Goal: Book appointment/travel/reservation

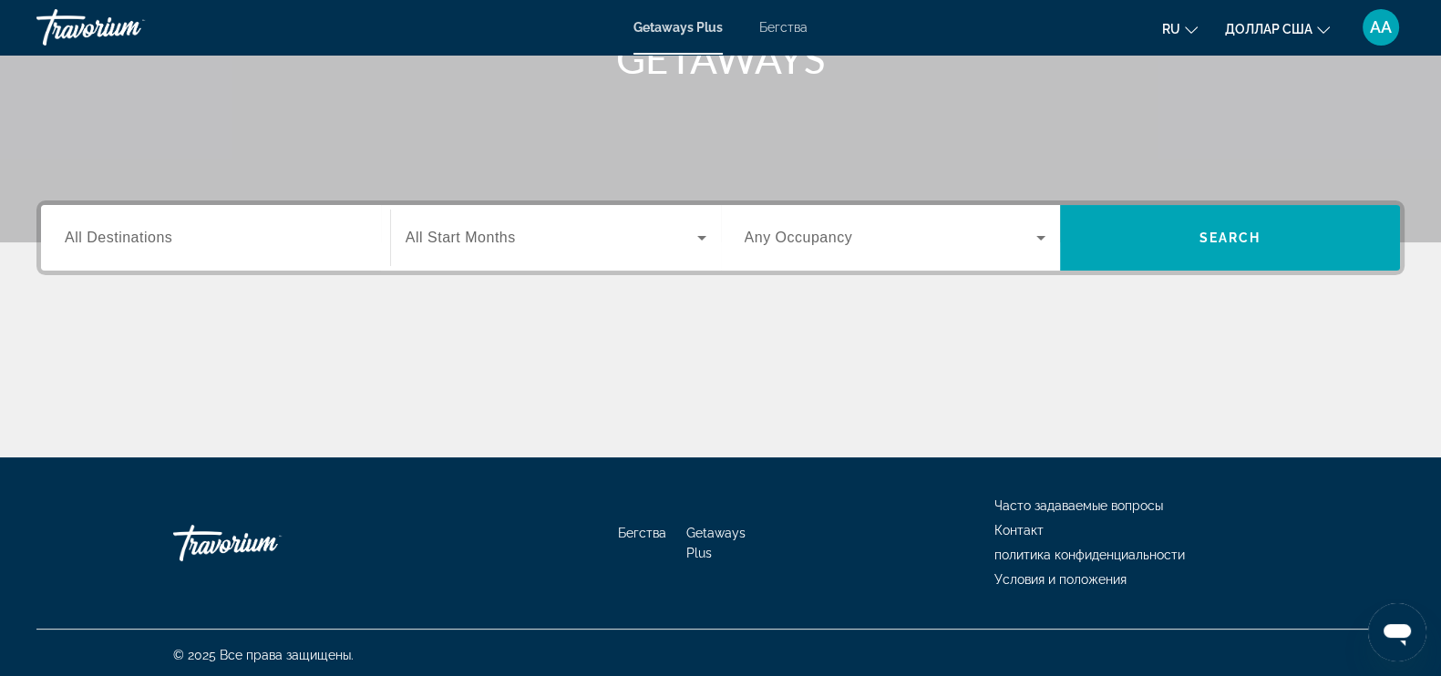
scroll to position [309, 0]
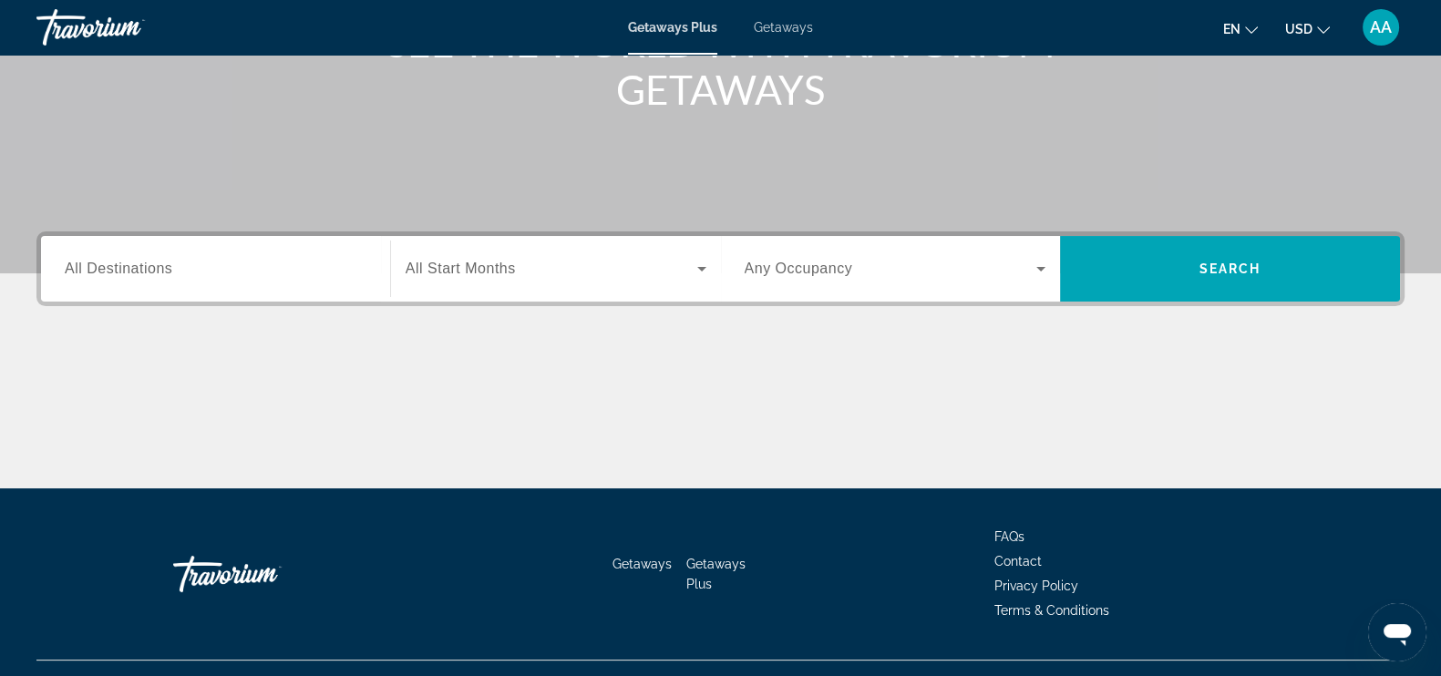
scroll to position [309, 0]
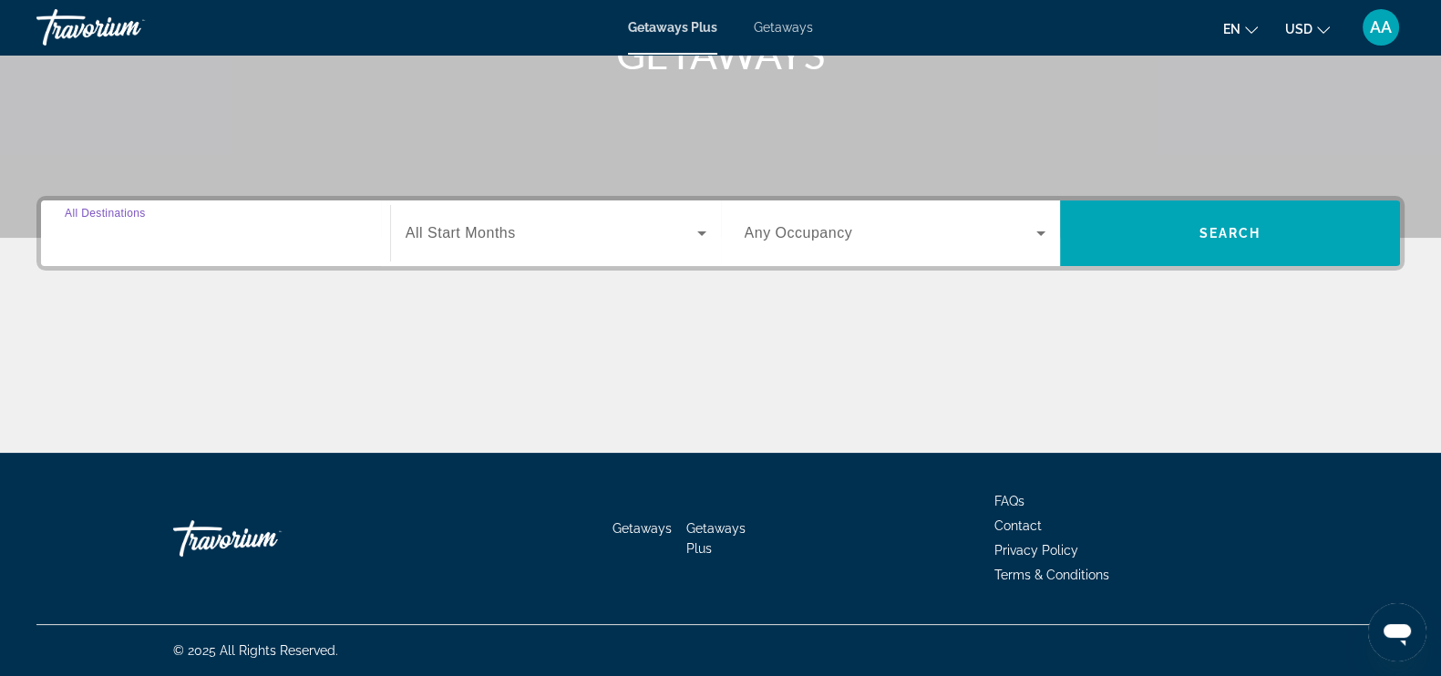
click at [192, 237] on input "Destination All Destinations" at bounding box center [216, 234] width 302 height 22
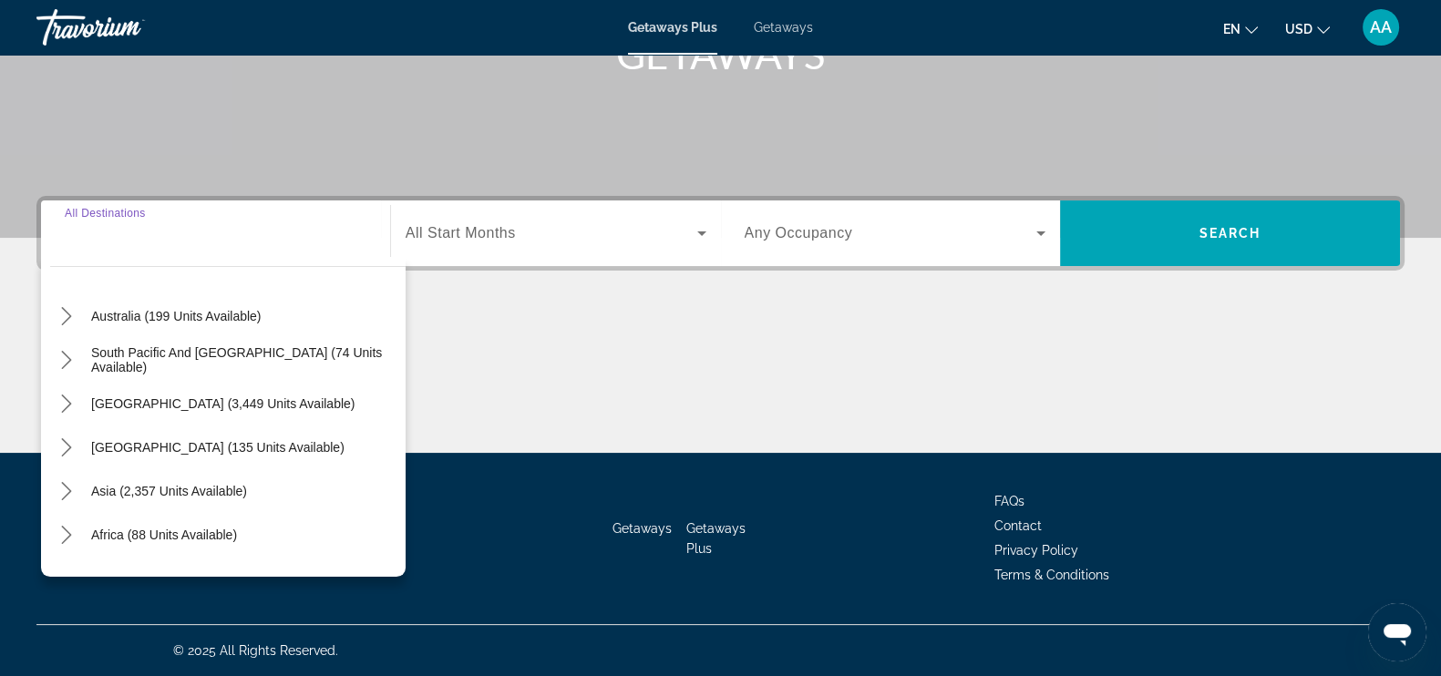
scroll to position [295, 0]
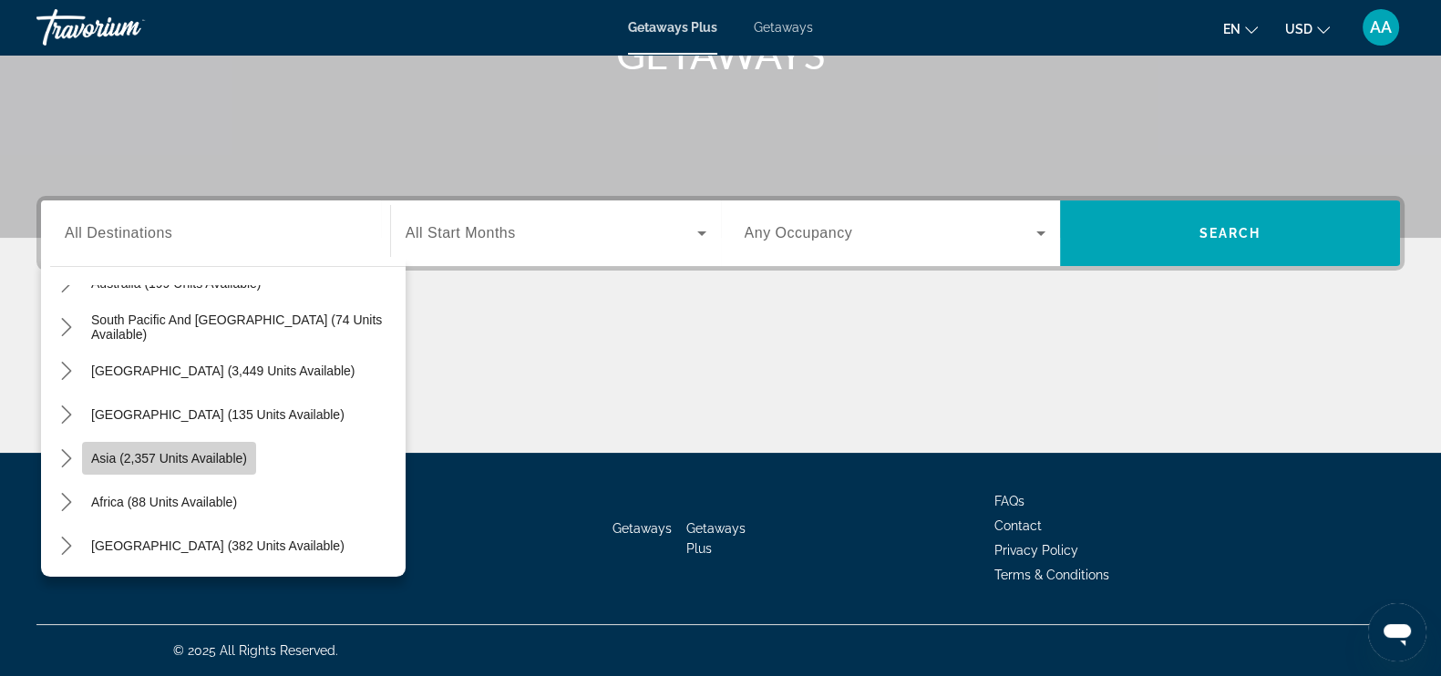
click at [187, 464] on span "Asia (2,357 units available)" at bounding box center [169, 458] width 156 height 15
type input "**********"
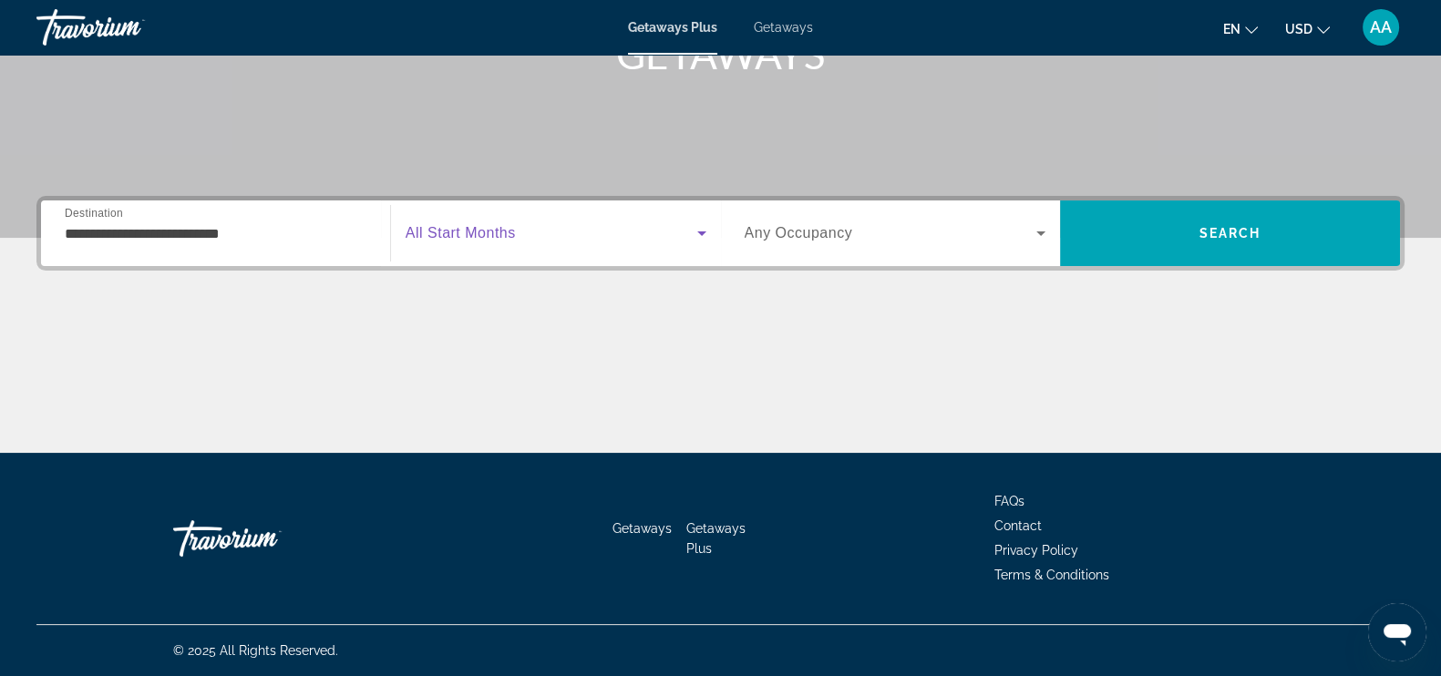
click at [699, 231] on icon "Search widget" at bounding box center [702, 233] width 22 height 22
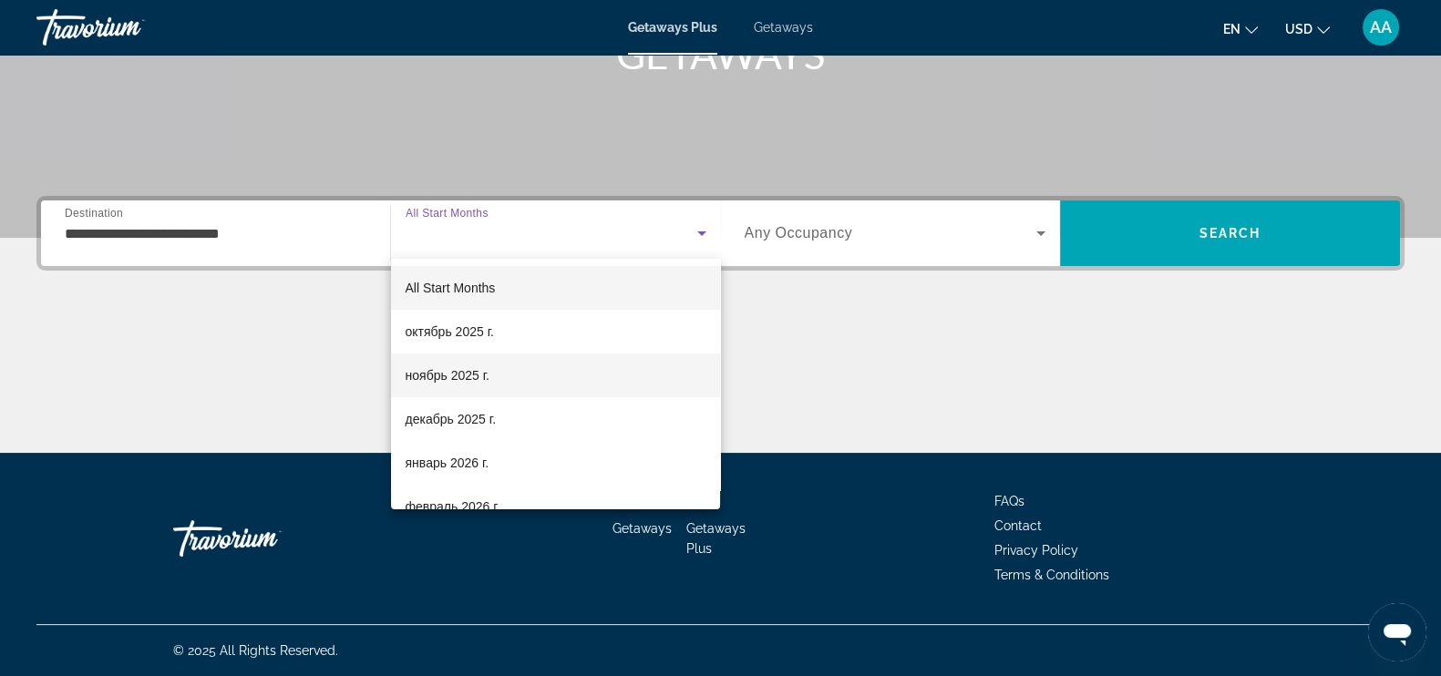
click at [503, 367] on mat-option "ноябрь 2025 г." at bounding box center [556, 376] width 330 height 44
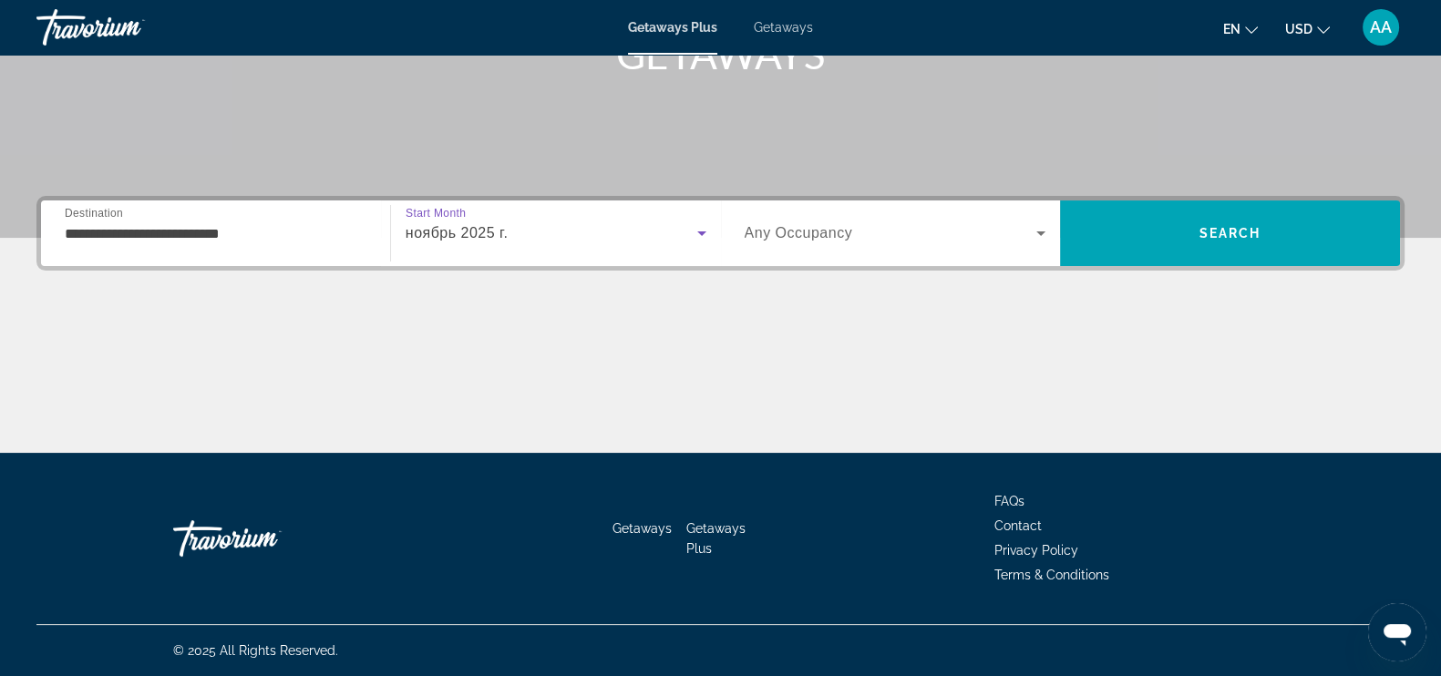
click at [1048, 233] on icon "Search widget" at bounding box center [1041, 233] width 22 height 22
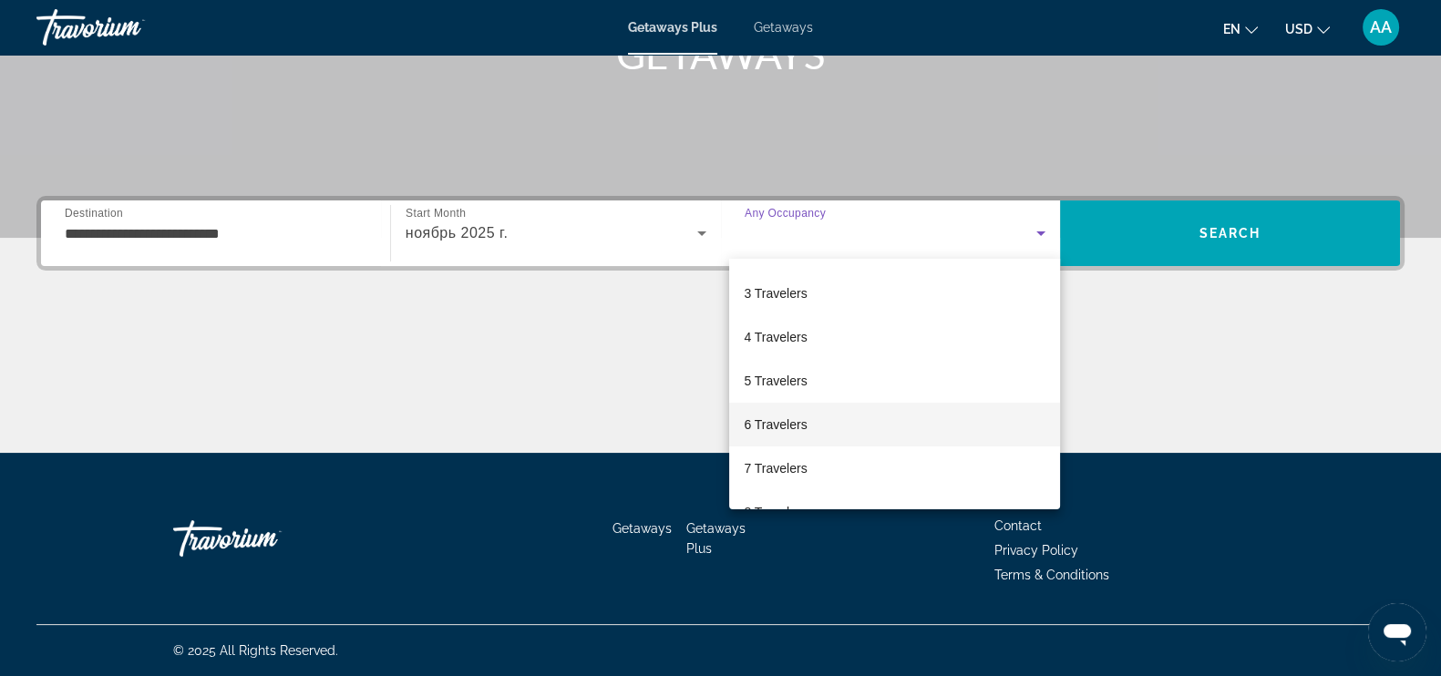
scroll to position [113, 0]
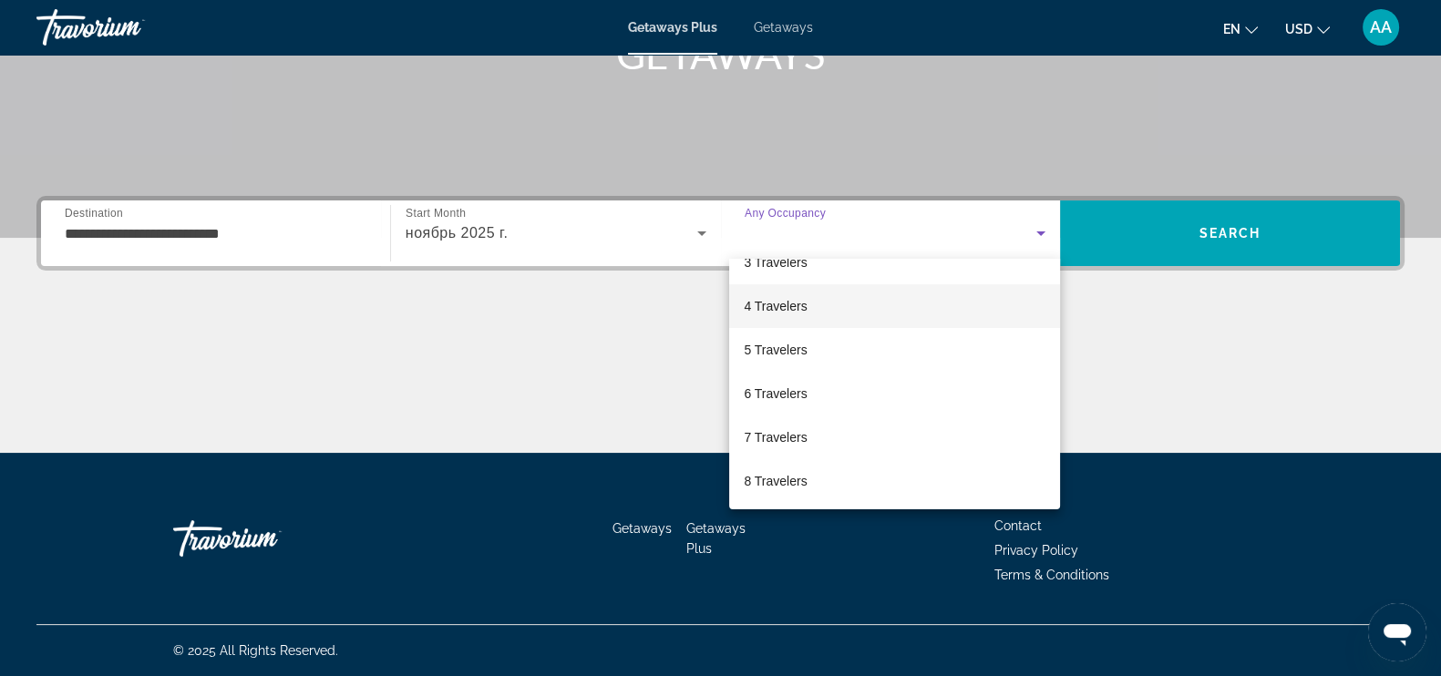
click at [810, 303] on mat-option "4 Travelers" at bounding box center [894, 306] width 331 height 44
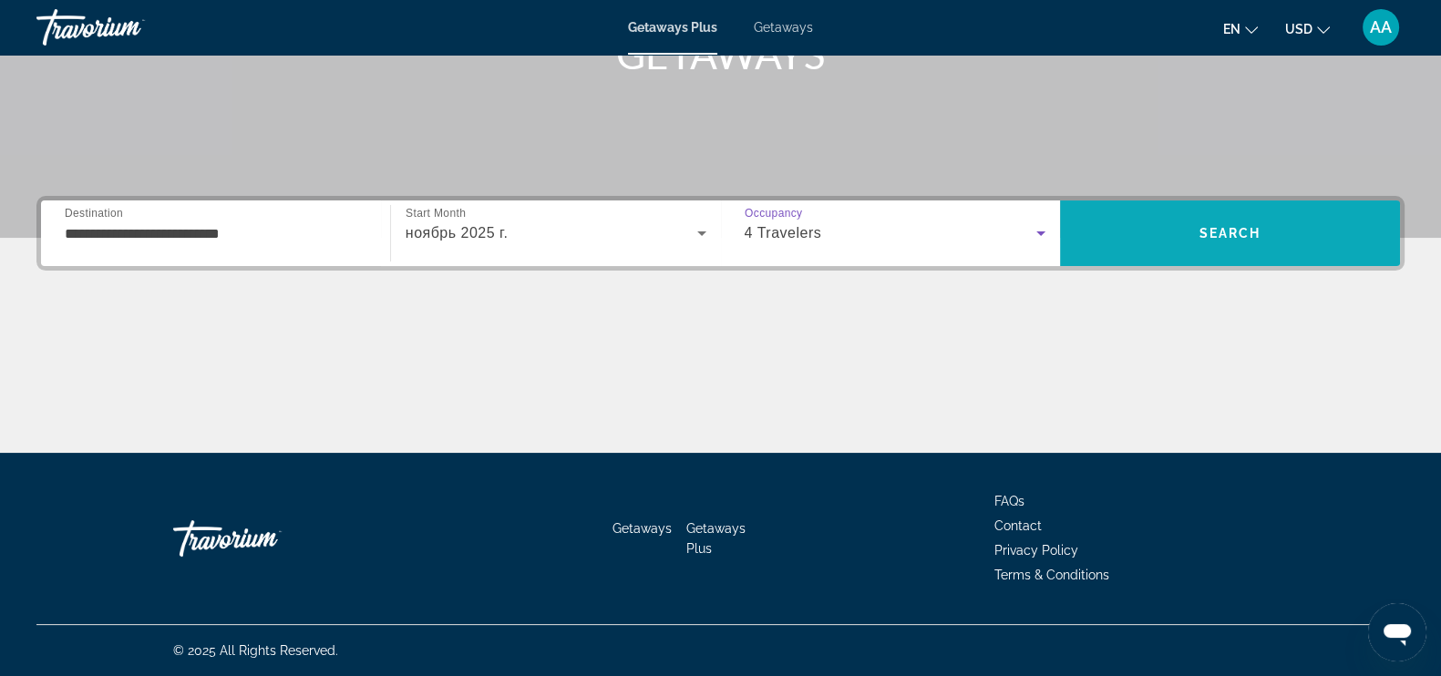
click at [1246, 235] on span "Search" at bounding box center [1230, 233] width 62 height 15
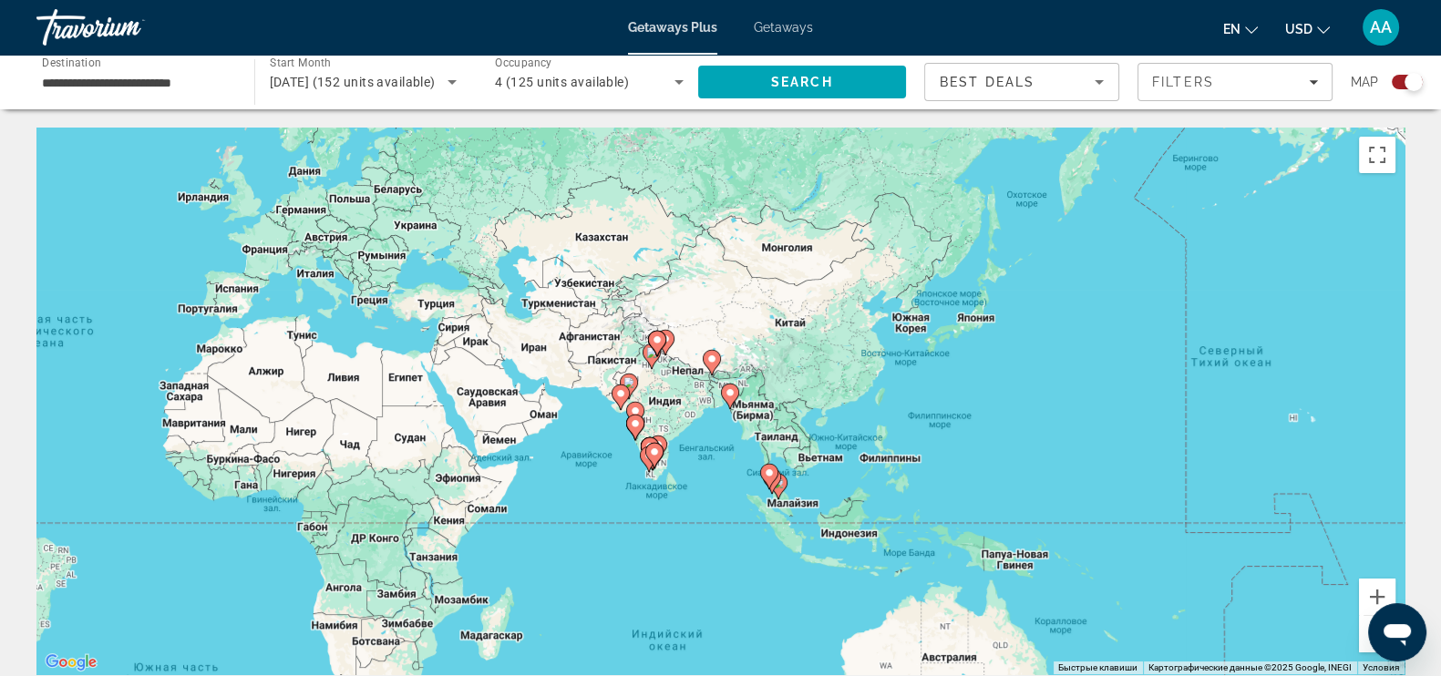
drag, startPoint x: 1147, startPoint y: 536, endPoint x: 521, endPoint y: 496, distance: 627.4
click at [521, 496] on div "Чтобы активировать перетаскивание с помощью клавиатуры, нажмите Alt + Ввод. Пос…" at bounding box center [720, 401] width 1368 height 547
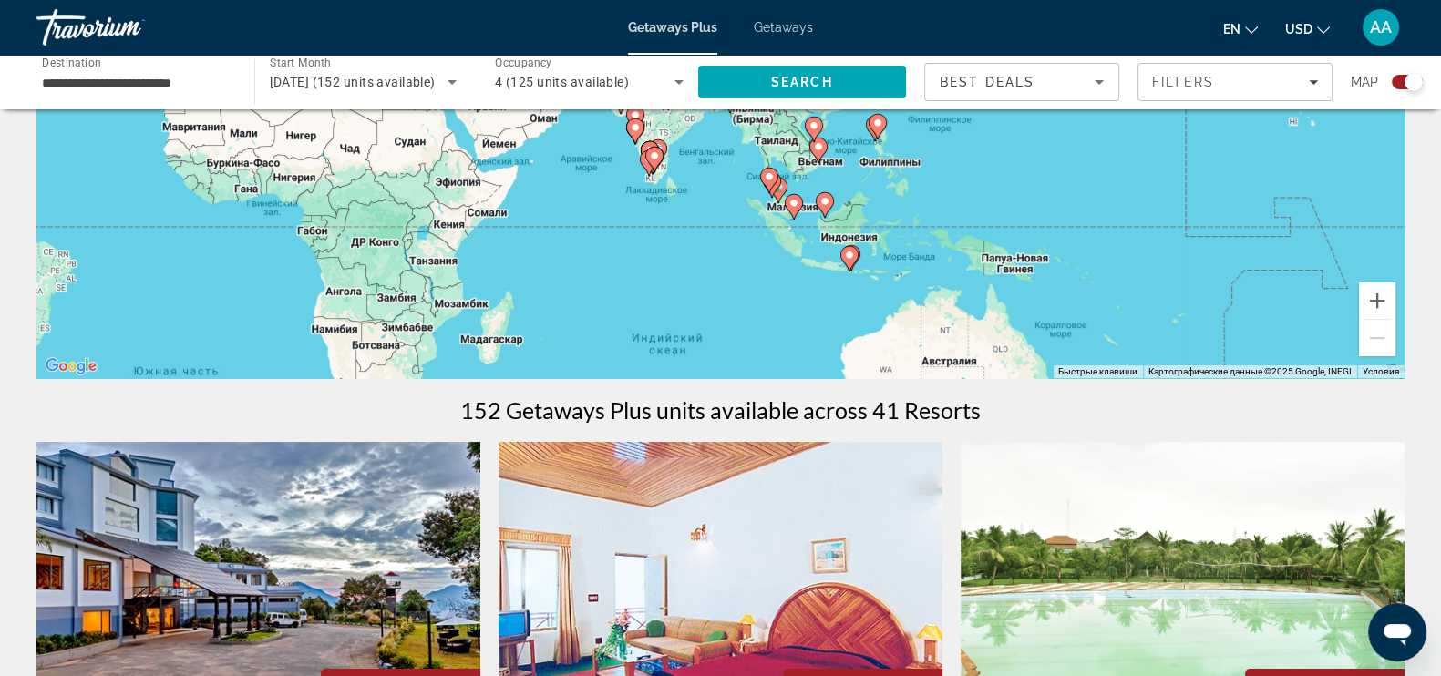
scroll to position [157, 0]
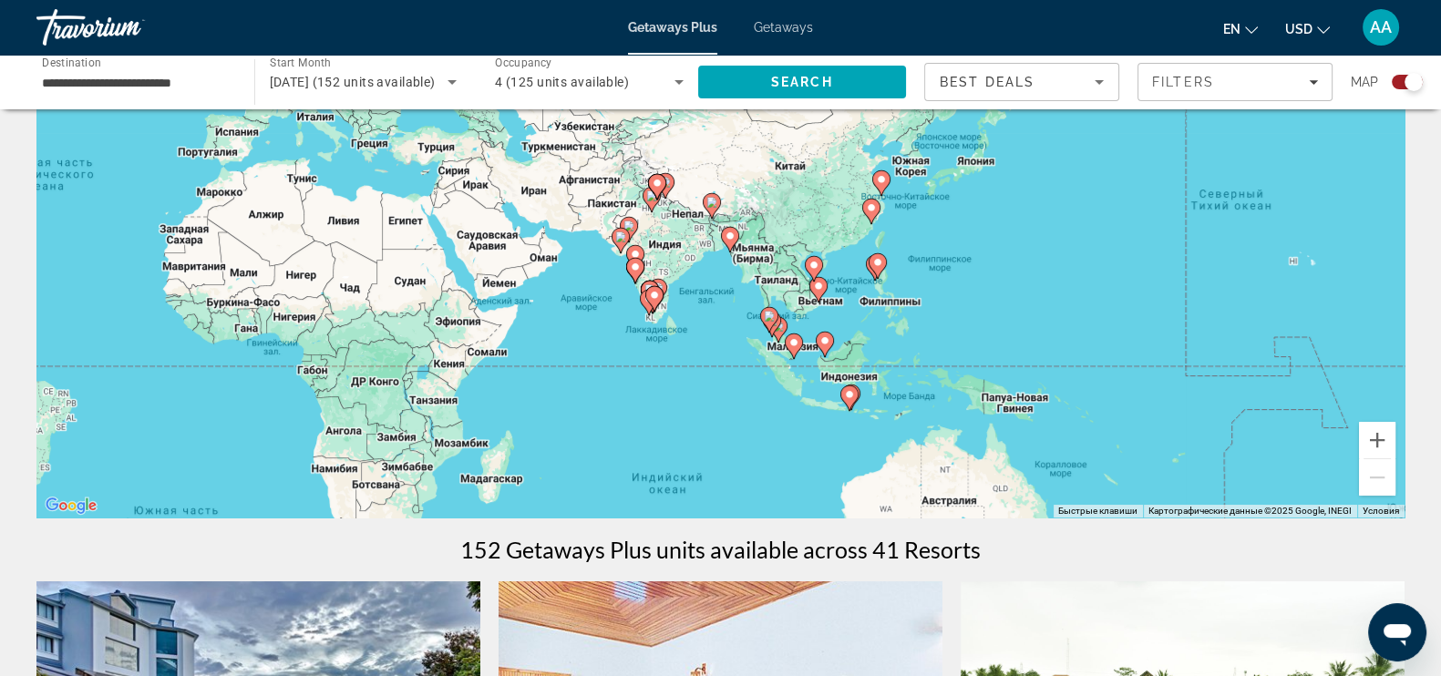
click at [816, 558] on h1 "152 Getaways Plus units available across 41 Resorts" at bounding box center [720, 549] width 520 height 27
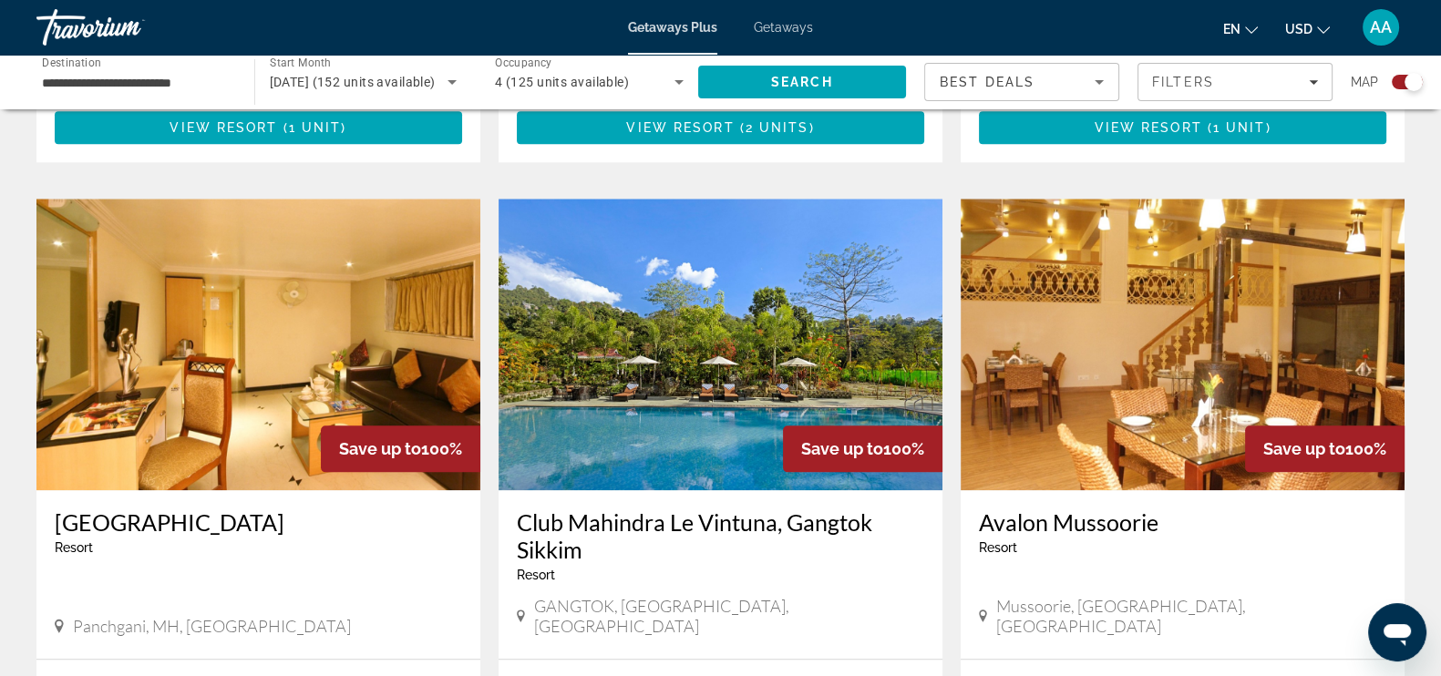
scroll to position [2663, 0]
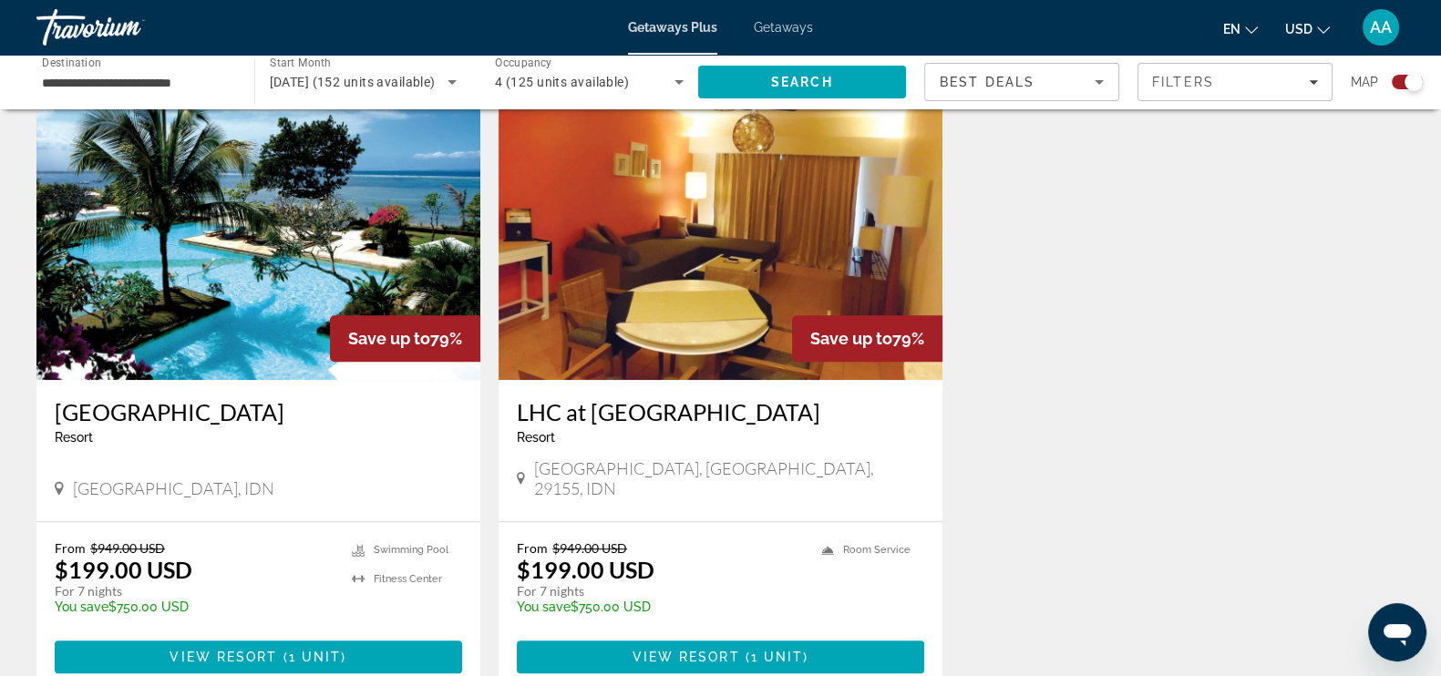
scroll to position [1597, 0]
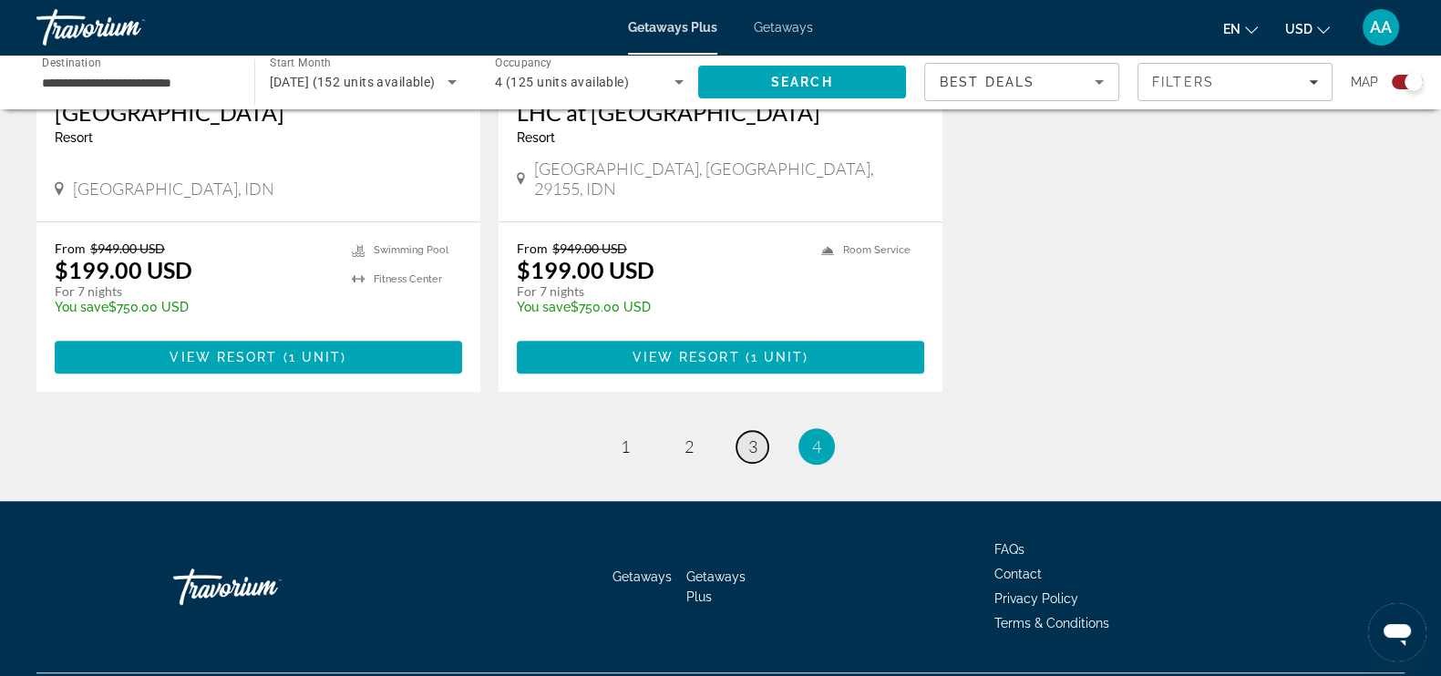
click at [756, 437] on span "3" at bounding box center [752, 447] width 9 height 20
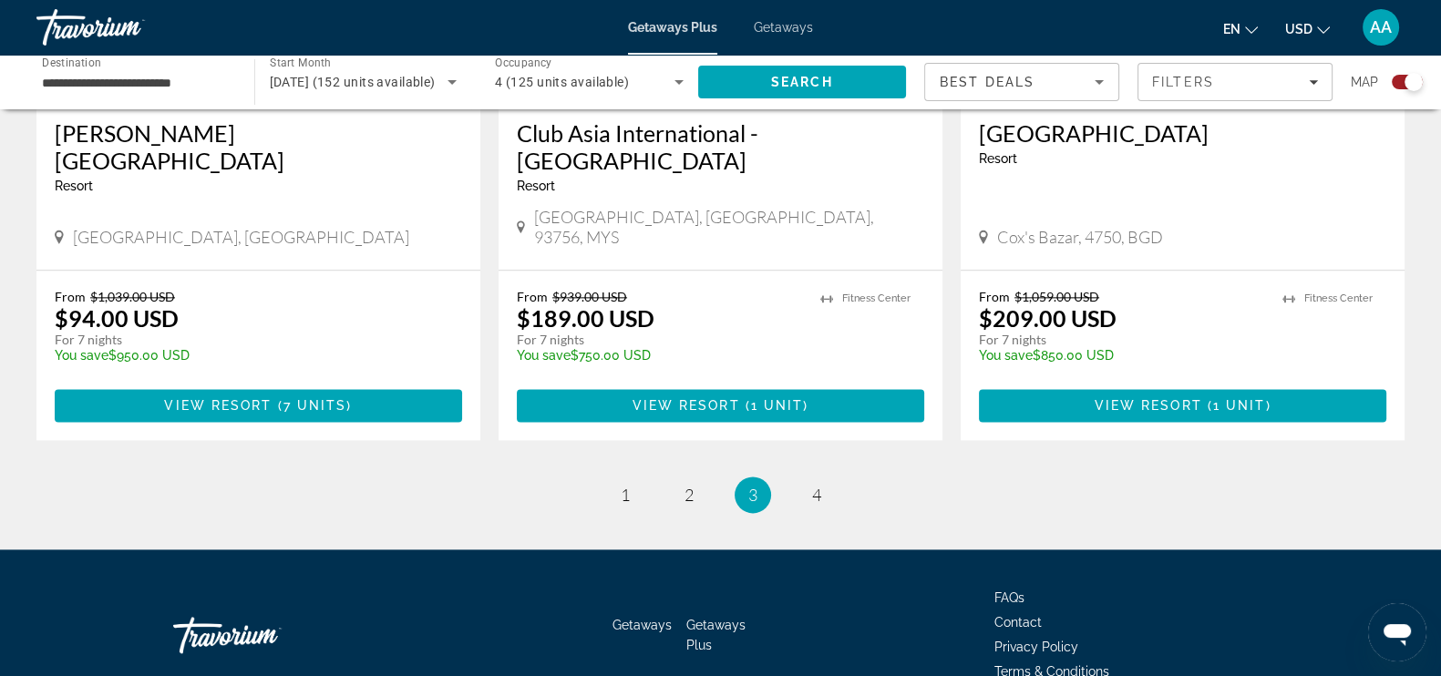
scroll to position [2864, 0]
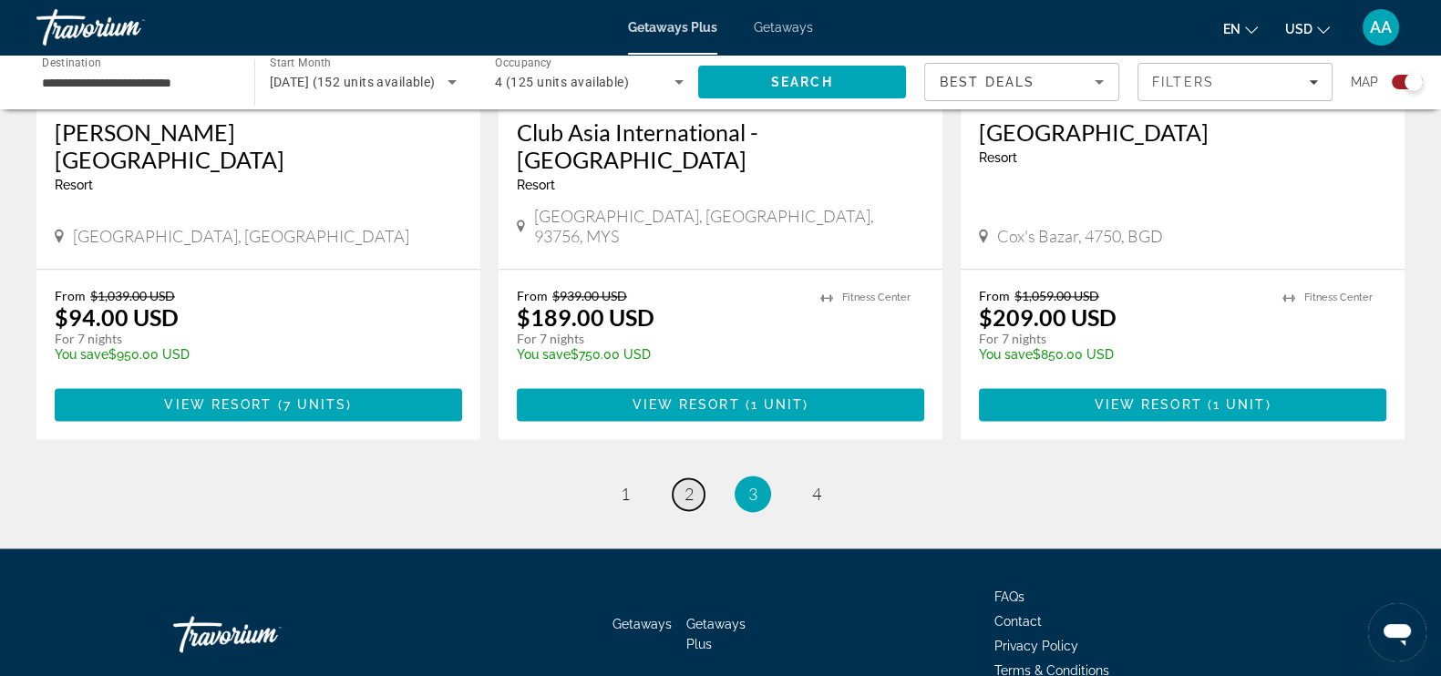
click at [681, 478] on link "page 2" at bounding box center [689, 494] width 32 height 32
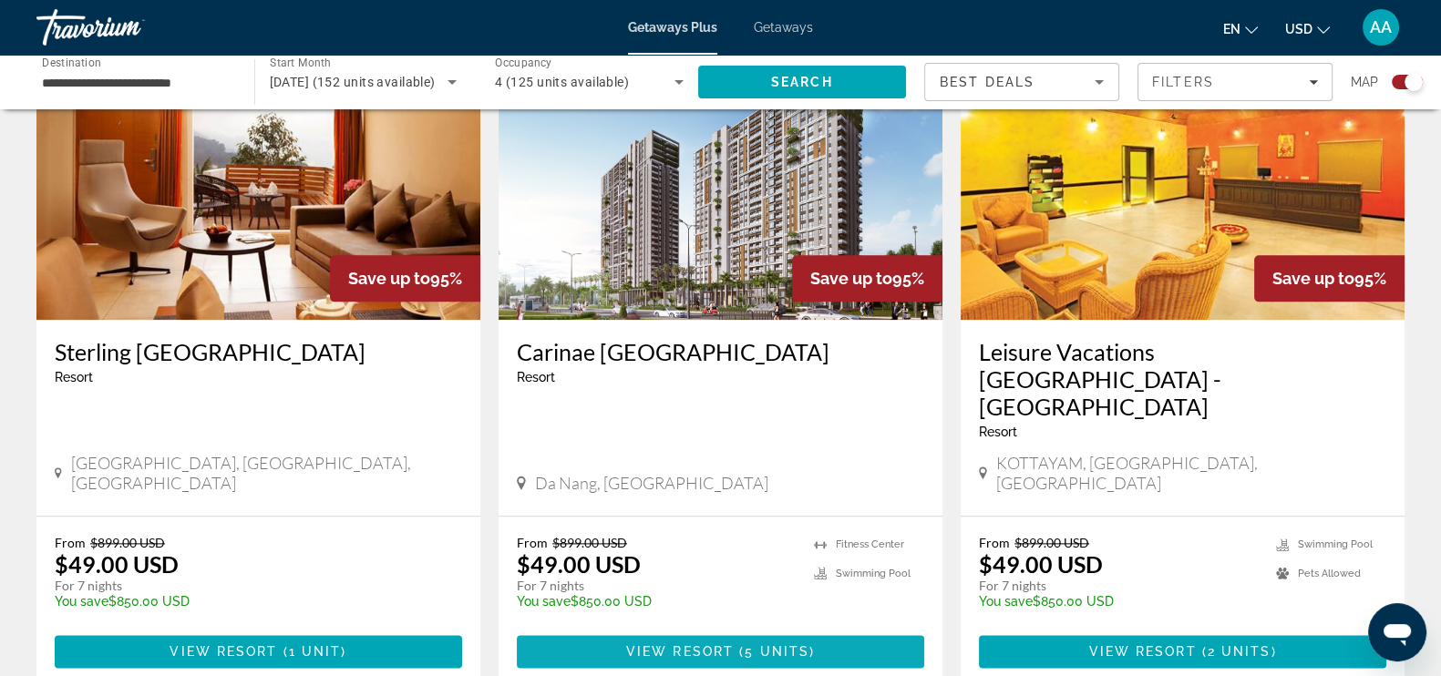
scroll to position [2864, 0]
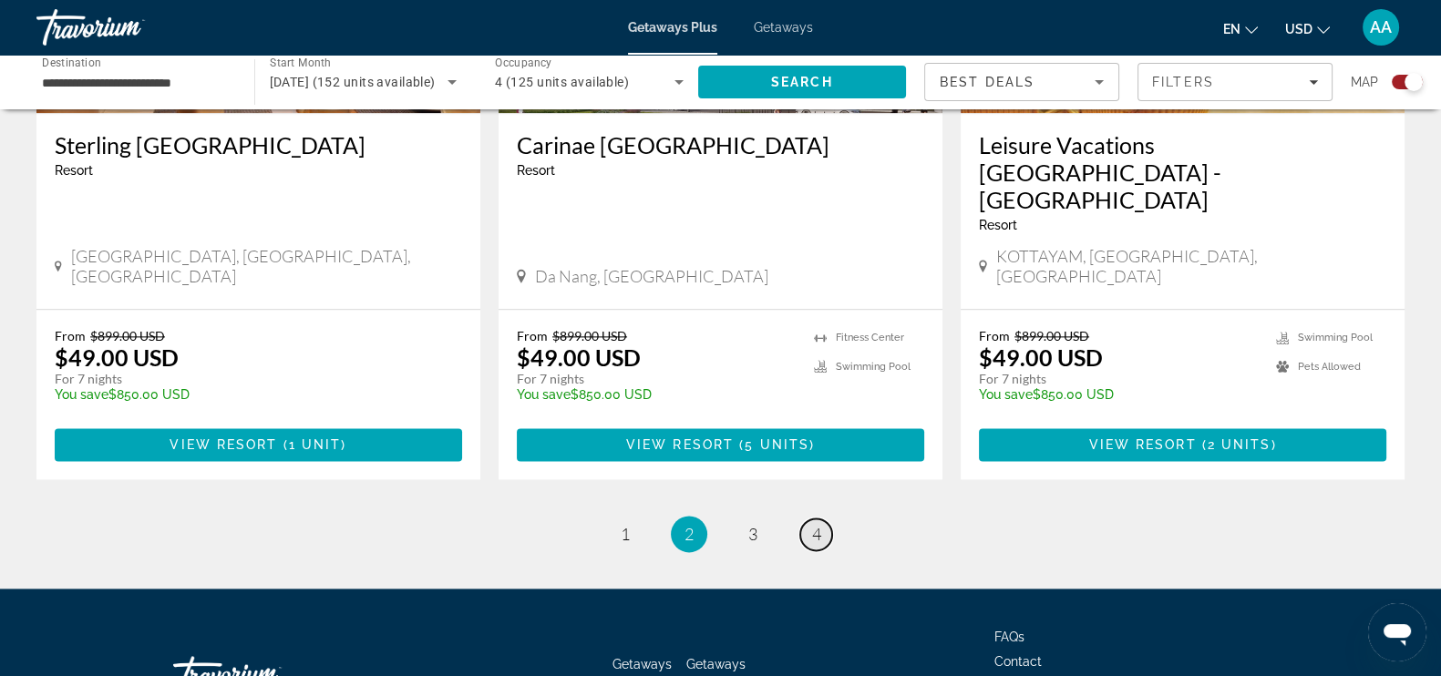
click at [816, 524] on span "4" at bounding box center [816, 534] width 9 height 20
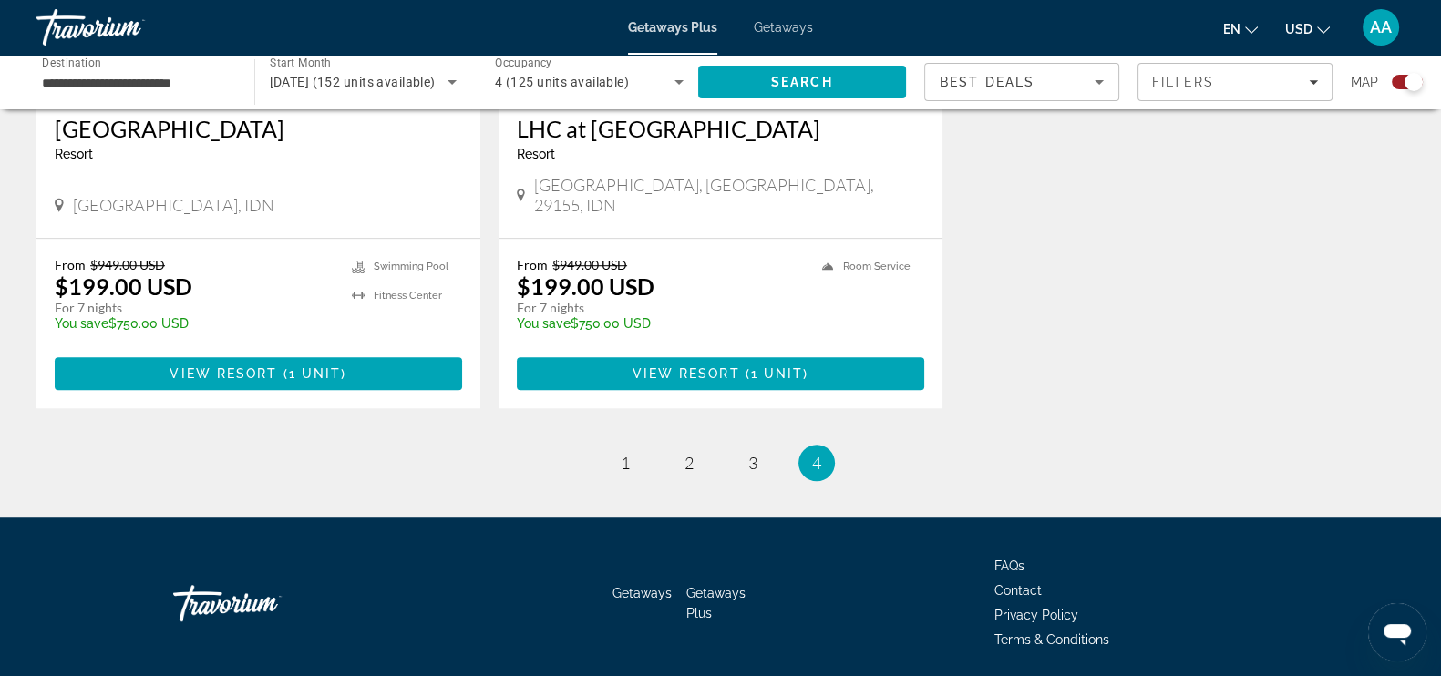
scroll to position [1594, 0]
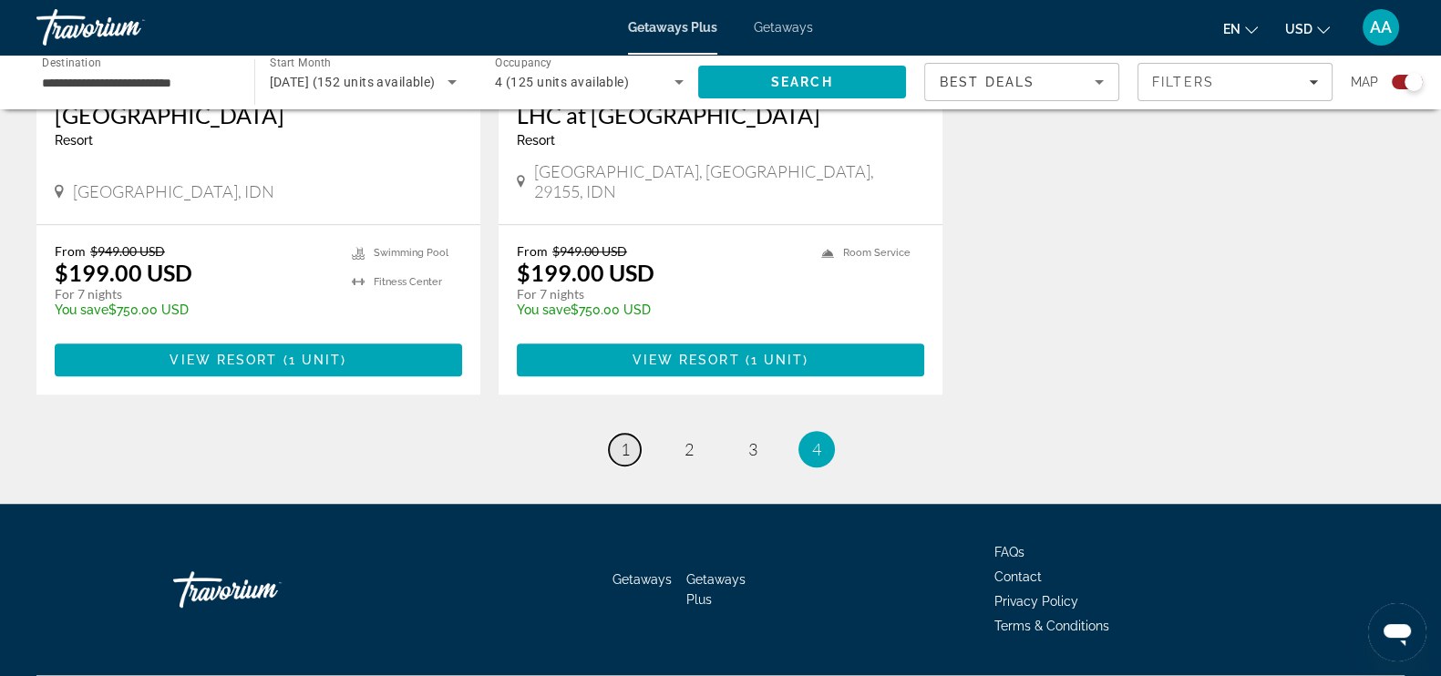
click at [632, 434] on link "page 1" at bounding box center [625, 450] width 32 height 32
